Goal: Task Accomplishment & Management: Use online tool/utility

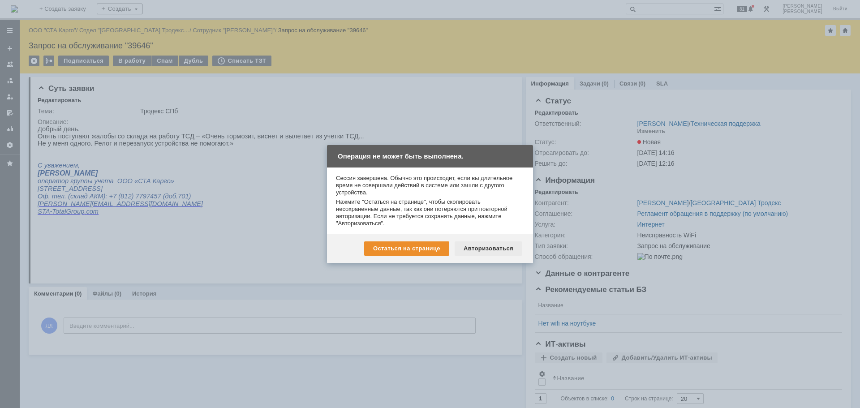
click at [493, 248] on div "Авторизоваться" at bounding box center [489, 248] width 68 height 14
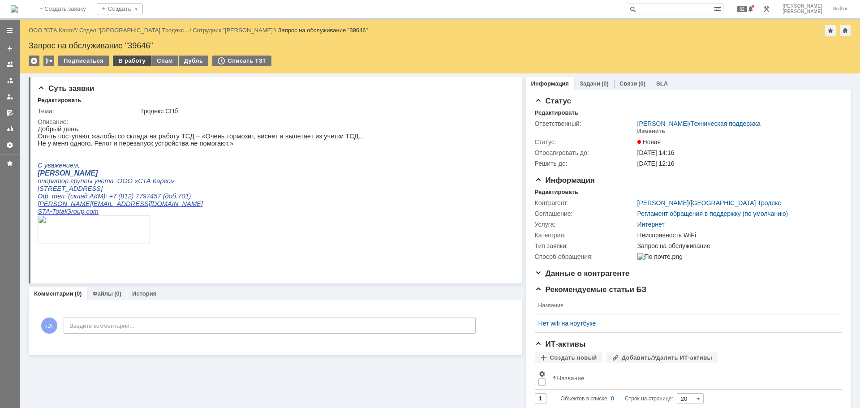
click at [124, 58] on div "В работу" at bounding box center [132, 61] width 38 height 11
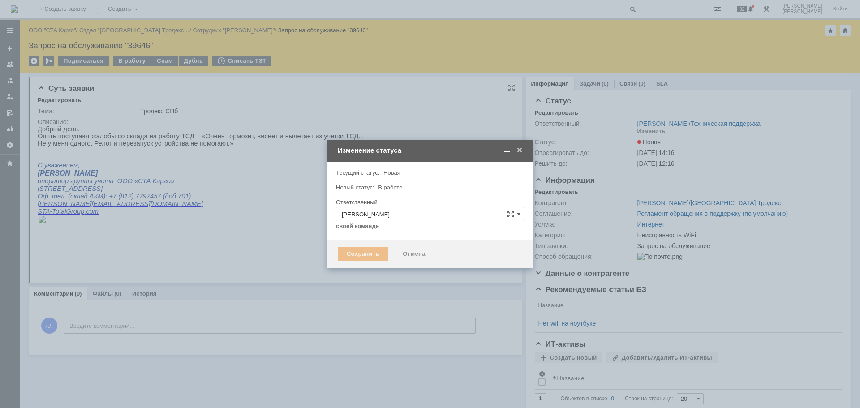
type input "Неисправность WiFi"
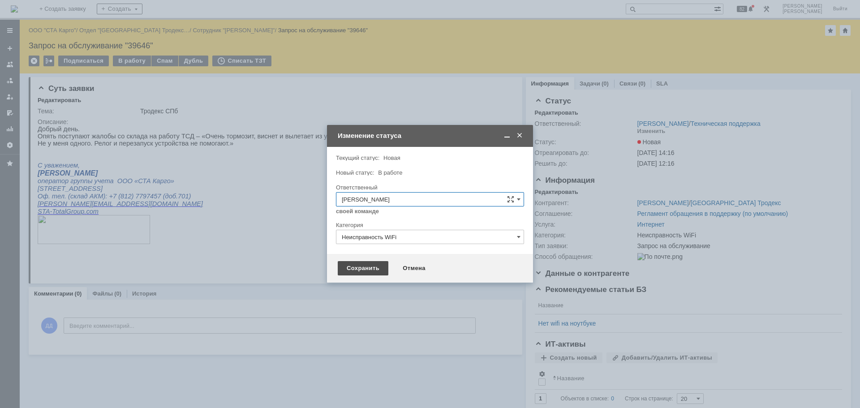
click at [357, 264] on div "Сохранить" at bounding box center [363, 268] width 51 height 14
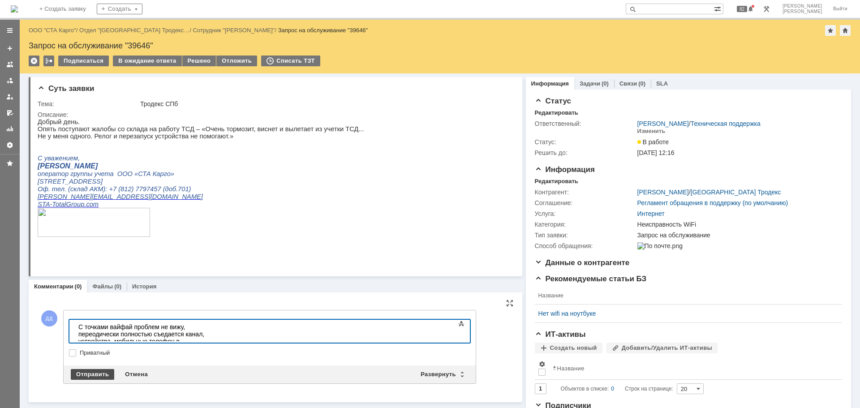
click at [84, 370] on div "Отправить" at bounding box center [92, 374] width 43 height 11
